Goal: Find specific page/section: Find specific page/section

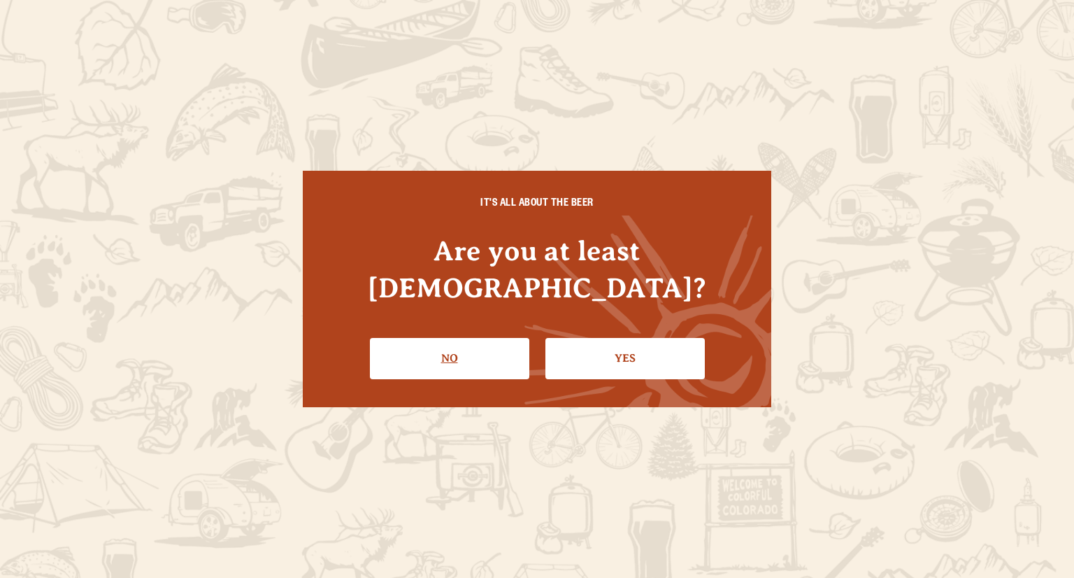
click at [455, 341] on link "No" at bounding box center [449, 358] width 159 height 41
click at [587, 348] on link "Yes" at bounding box center [625, 358] width 159 height 41
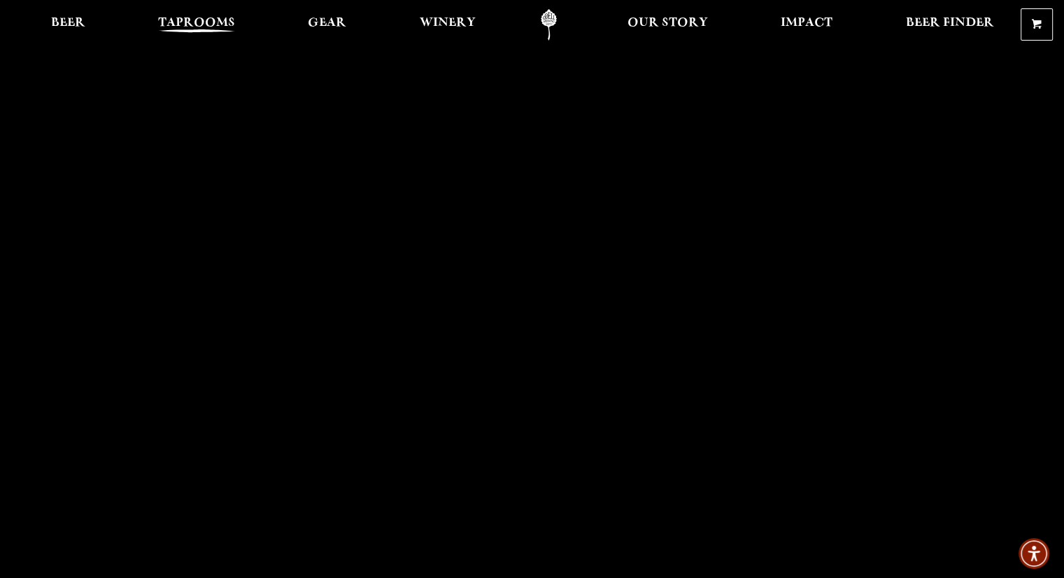
click at [216, 25] on span "Taprooms" at bounding box center [196, 22] width 77 height 11
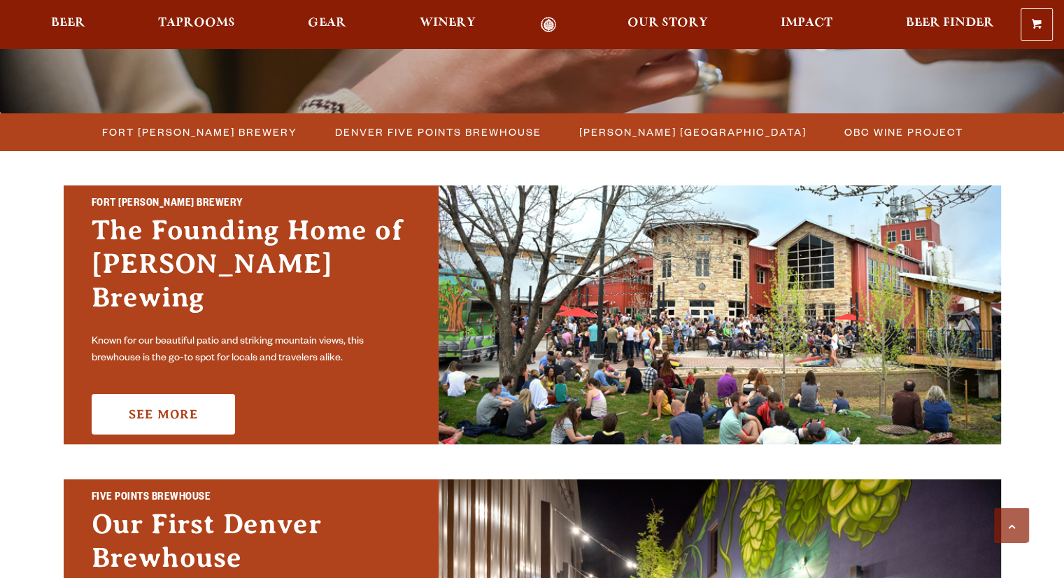
scroll to position [350, 0]
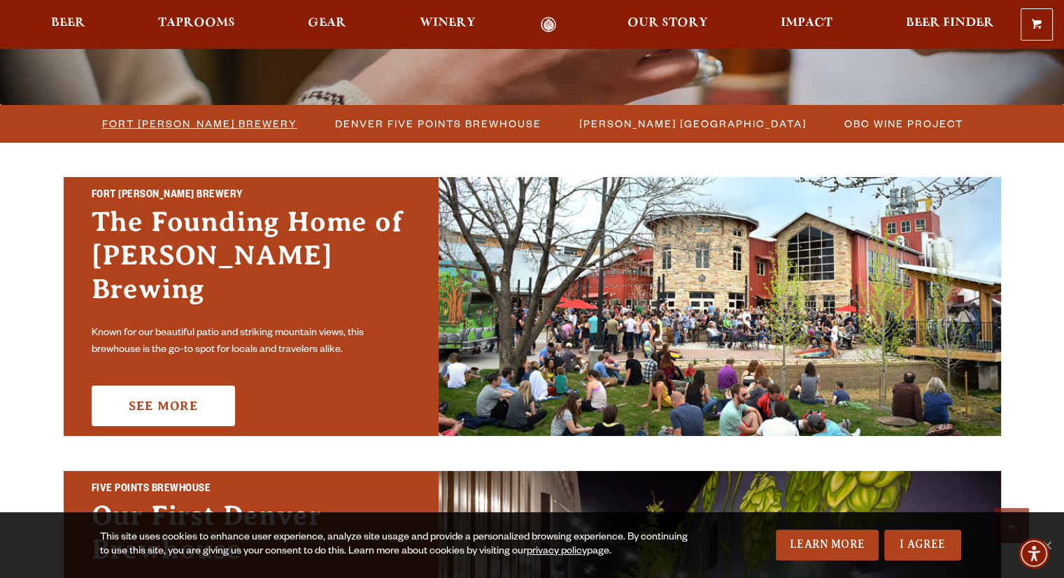
click at [233, 127] on span "Fort [PERSON_NAME] Brewery" at bounding box center [199, 123] width 195 height 20
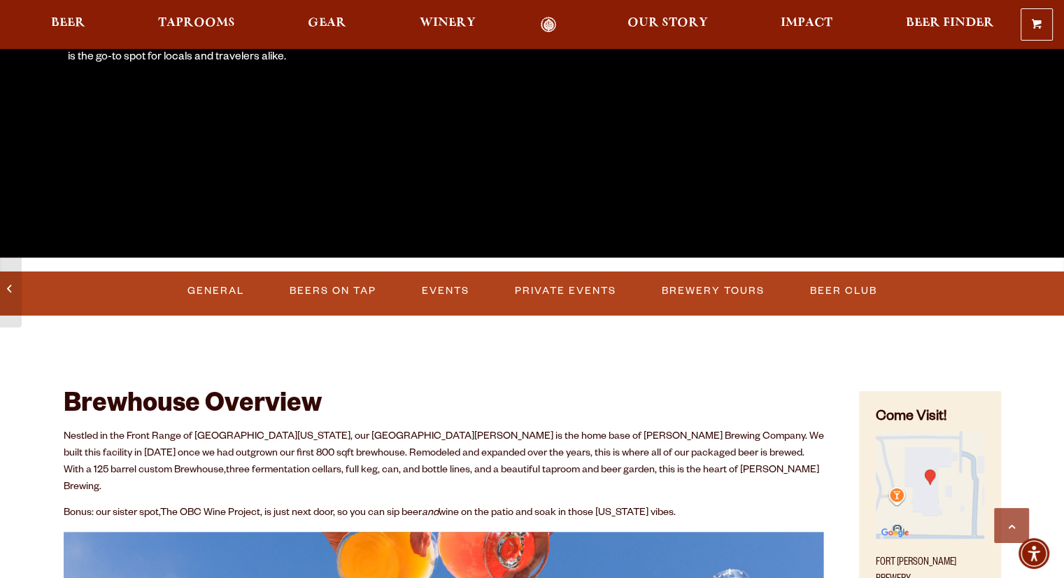
scroll to position [350, 0]
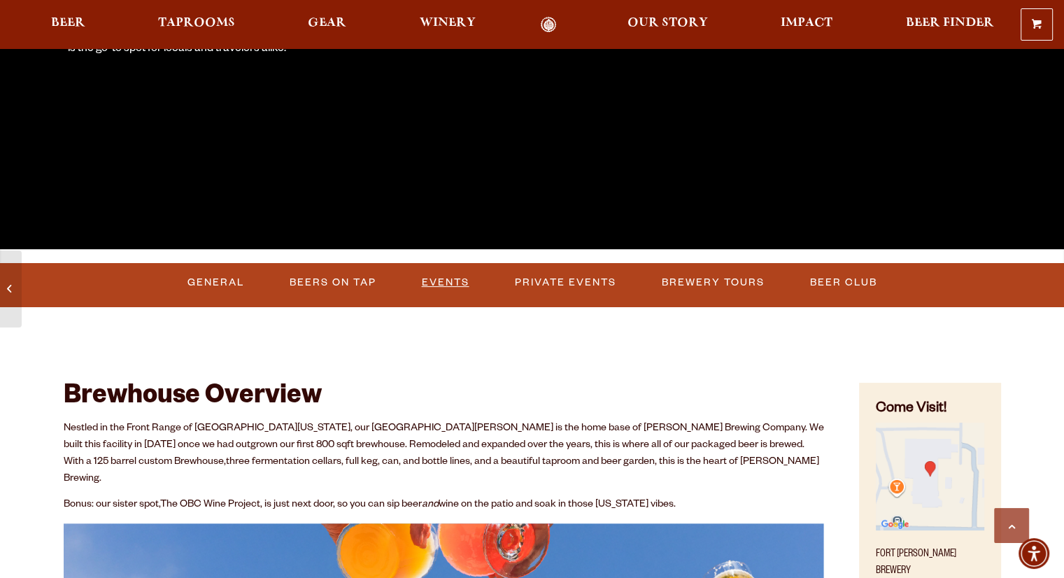
click at [458, 283] on link "Events" at bounding box center [445, 282] width 59 height 32
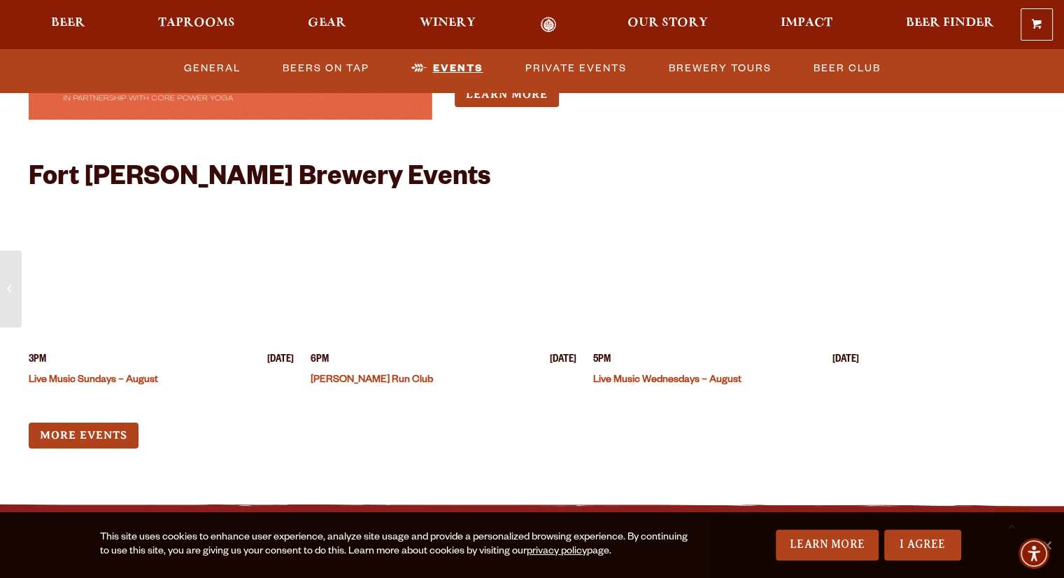
scroll to position [5329, 0]
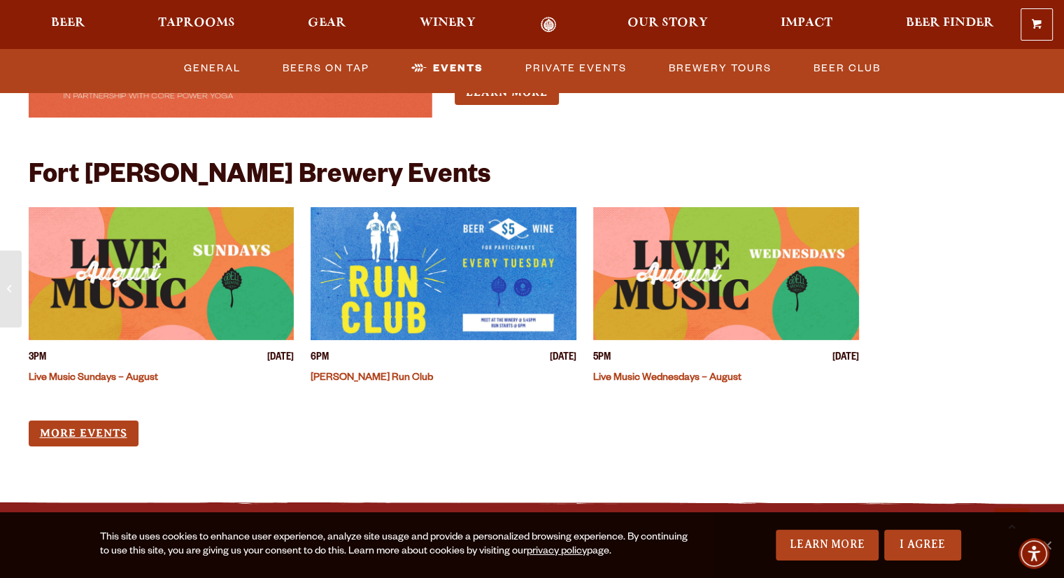
click at [98, 420] on link "More Events" at bounding box center [84, 433] width 110 height 26
